Goal: Task Accomplishment & Management: Manage account settings

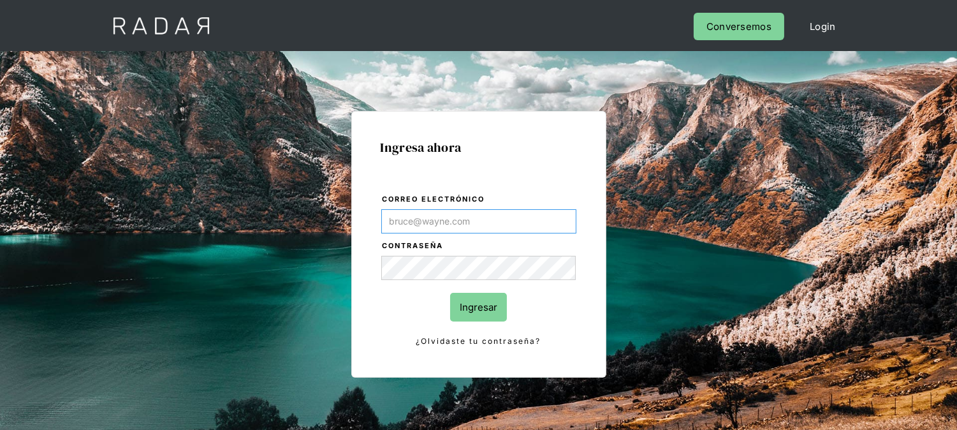
type input "[EMAIL_ADDRESS][DOMAIN_NAME]"
click at [474, 304] on input "Ingresar" at bounding box center [478, 307] width 57 height 29
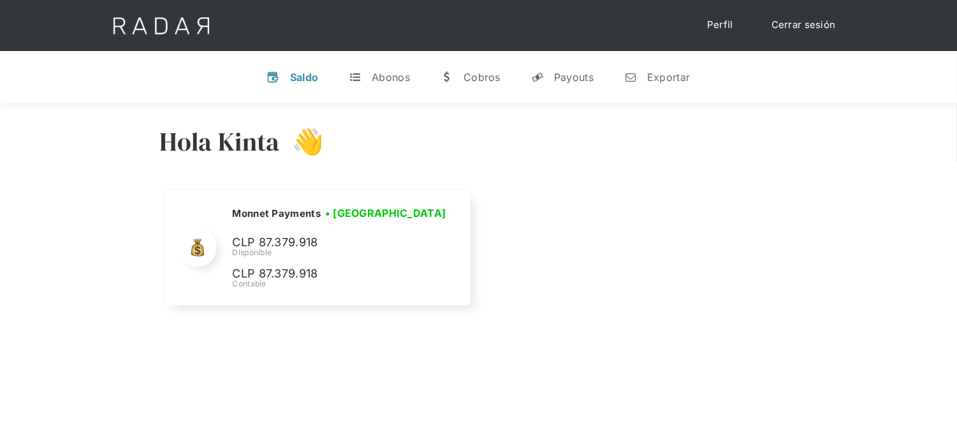
click at [789, 27] on link "Cerrar sesión" at bounding box center [804, 25] width 90 height 25
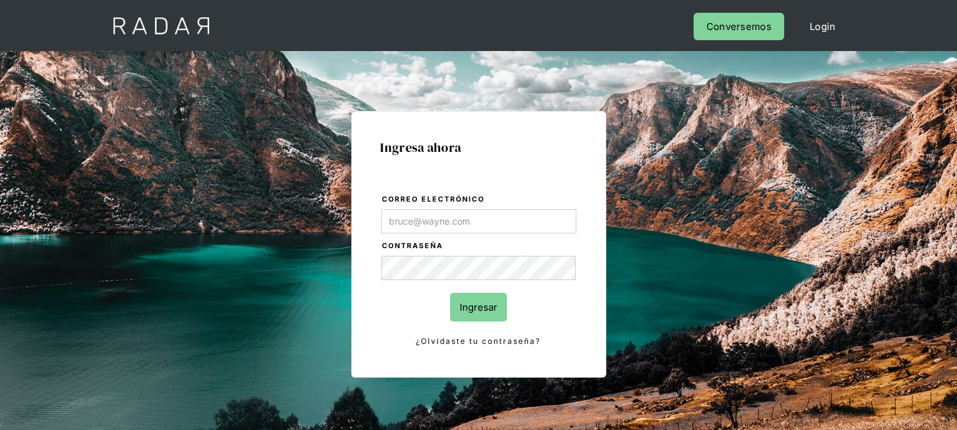
type input "[EMAIL_ADDRESS][DOMAIN_NAME]"
drag, startPoint x: 477, startPoint y: 304, endPoint x: 469, endPoint y: 300, distance: 8.9
click at [476, 304] on input "Ingresar" at bounding box center [478, 307] width 57 height 29
